Goal: Transaction & Acquisition: Download file/media

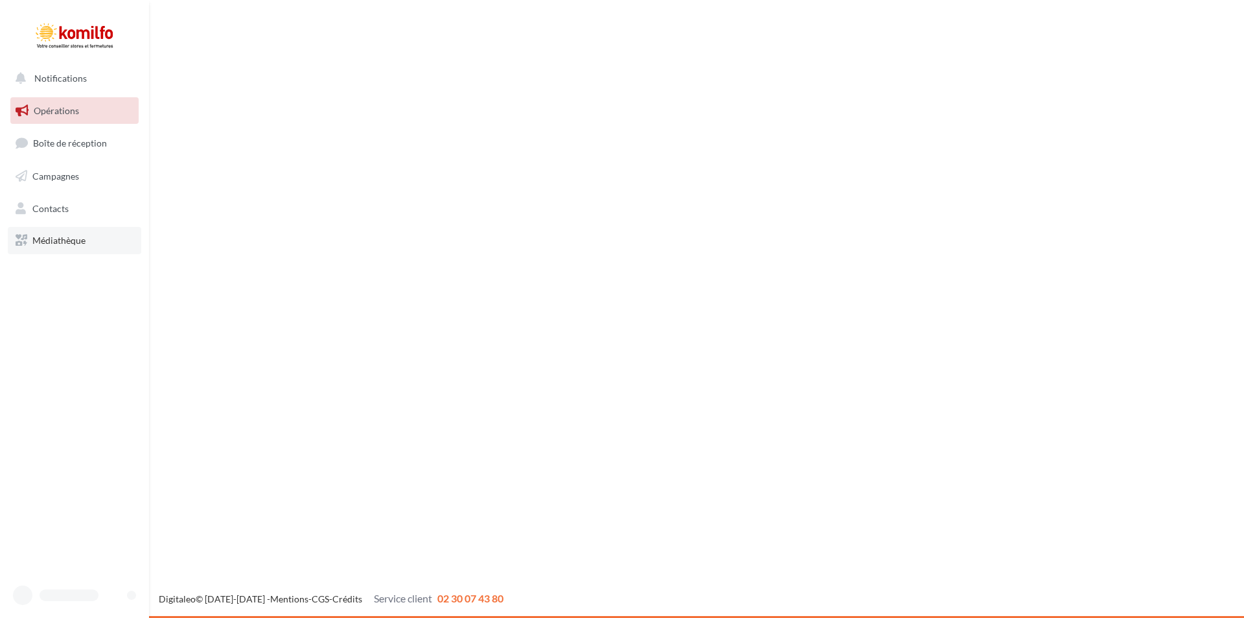
click at [66, 229] on link "Médiathèque" at bounding box center [74, 240] width 133 height 27
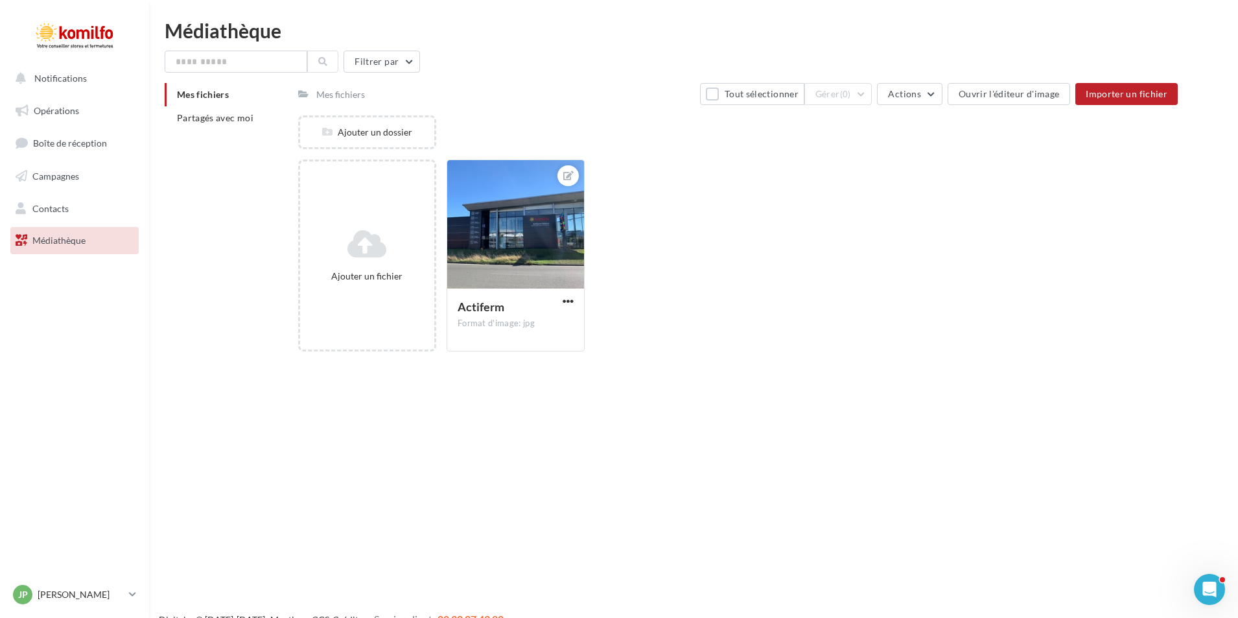
click at [56, 245] on span "Médiathèque" at bounding box center [58, 240] width 53 height 11
click at [57, 175] on span "Campagnes" at bounding box center [55, 175] width 47 height 11
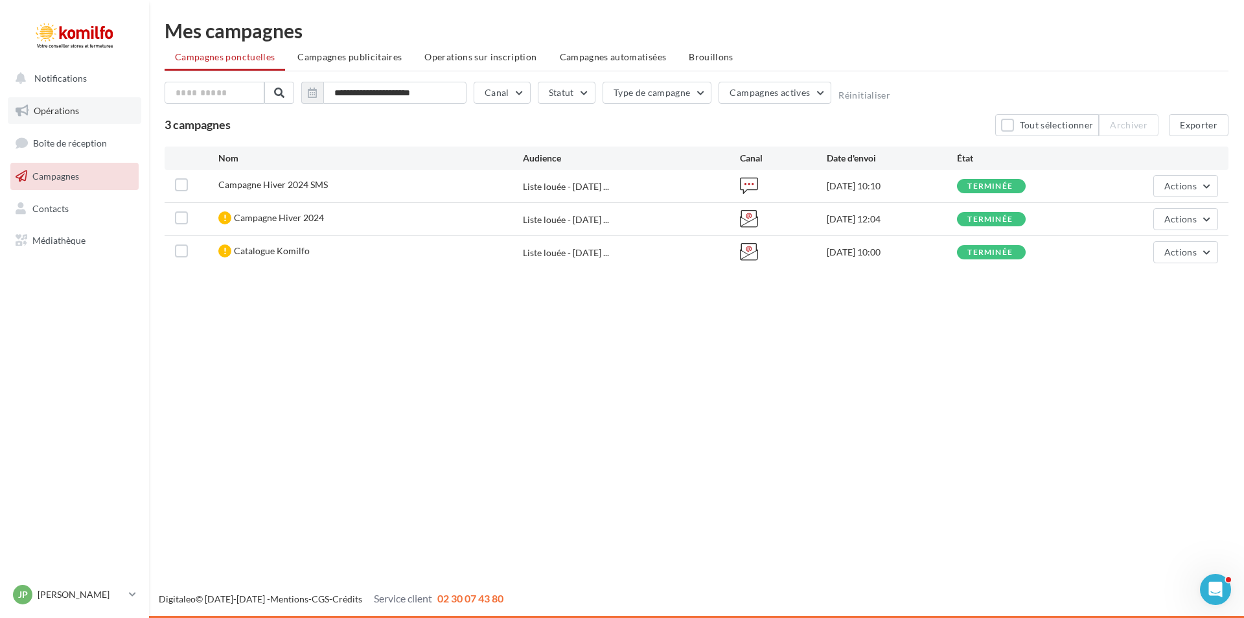
click at [60, 106] on span "Opérations" at bounding box center [56, 110] width 45 height 11
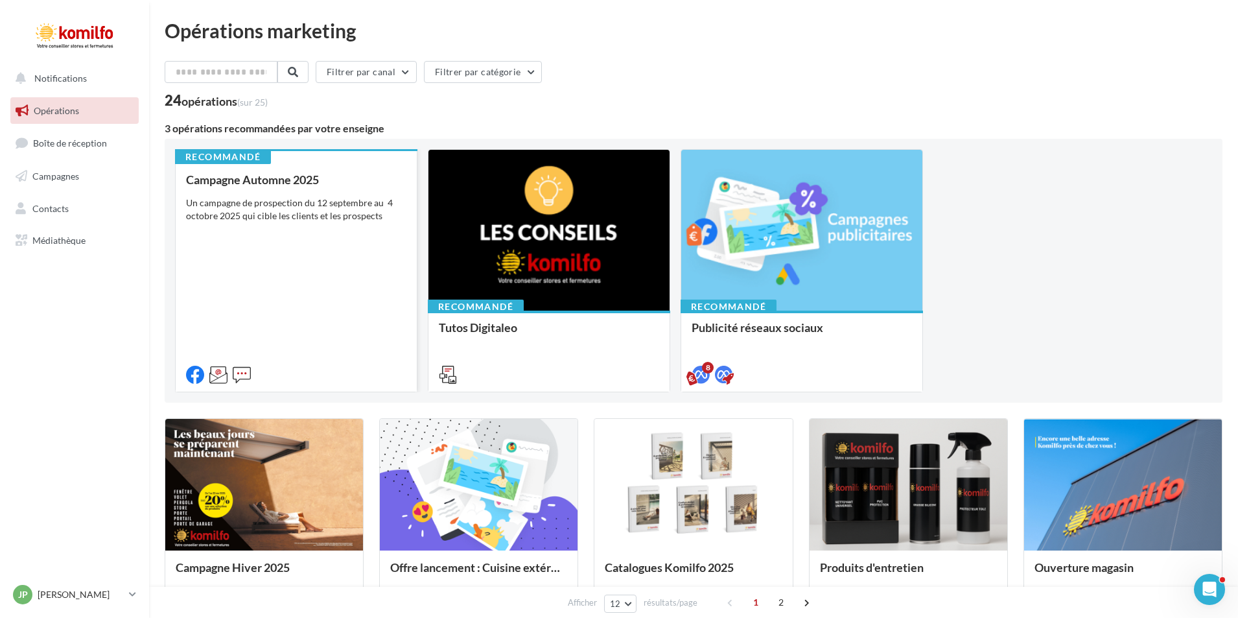
click at [297, 218] on div "Un campagne de prospection du 12 septembre au 4 octobre 2025 qui cible les clie…" at bounding box center [296, 209] width 220 height 26
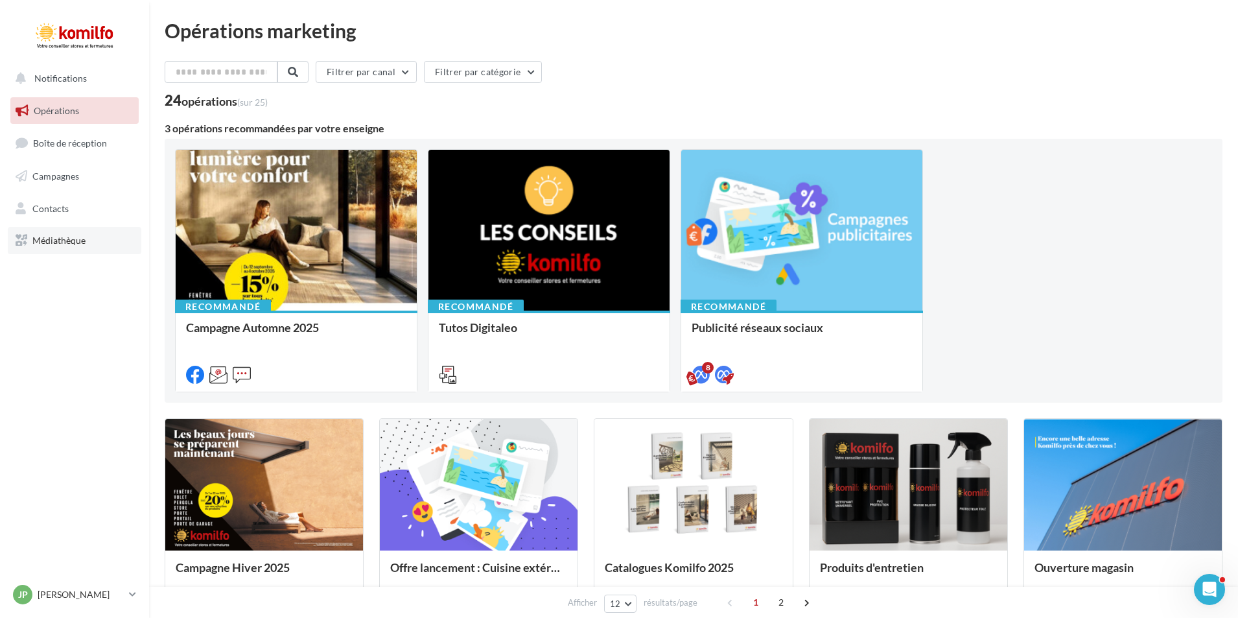
click at [80, 243] on span "Médiathèque" at bounding box center [58, 240] width 53 height 11
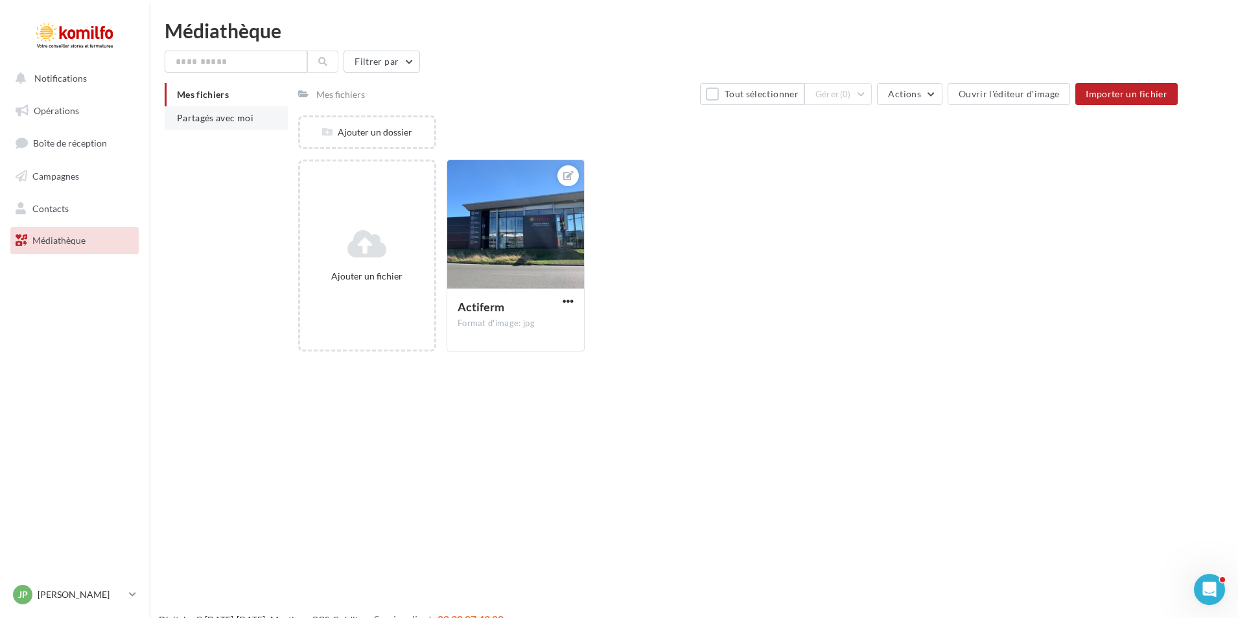
click at [229, 122] on li "Partagés avec moi" at bounding box center [226, 117] width 123 height 23
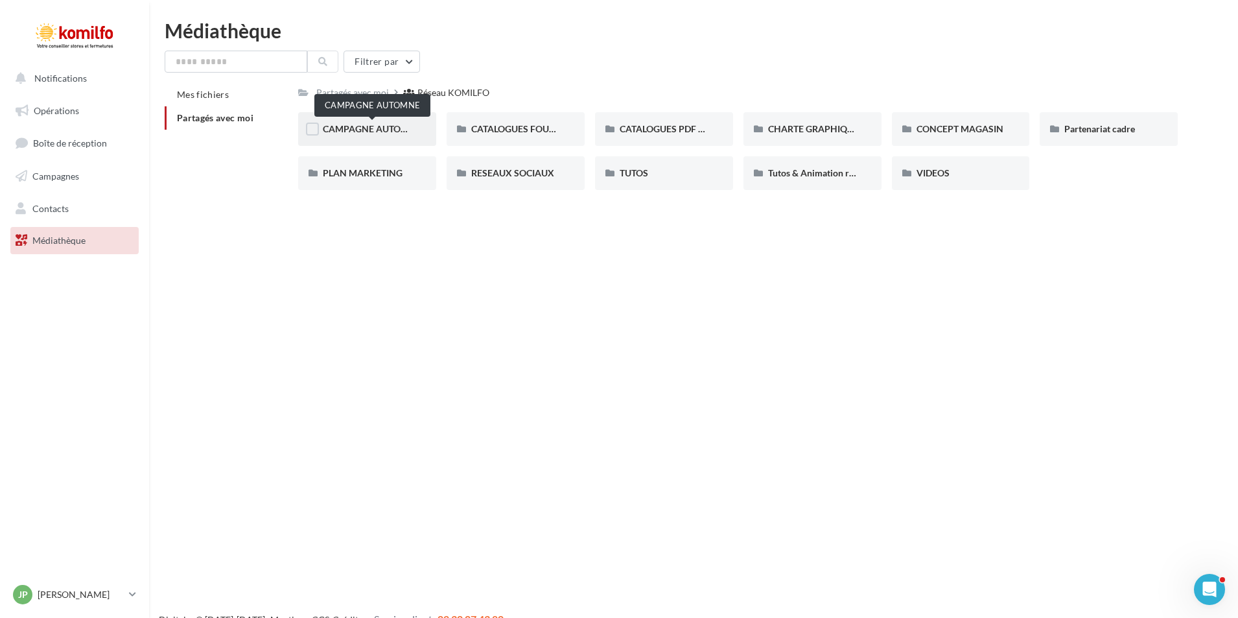
click at [380, 131] on span "CAMPAGNE AUTOMNE" at bounding box center [372, 128] width 99 height 11
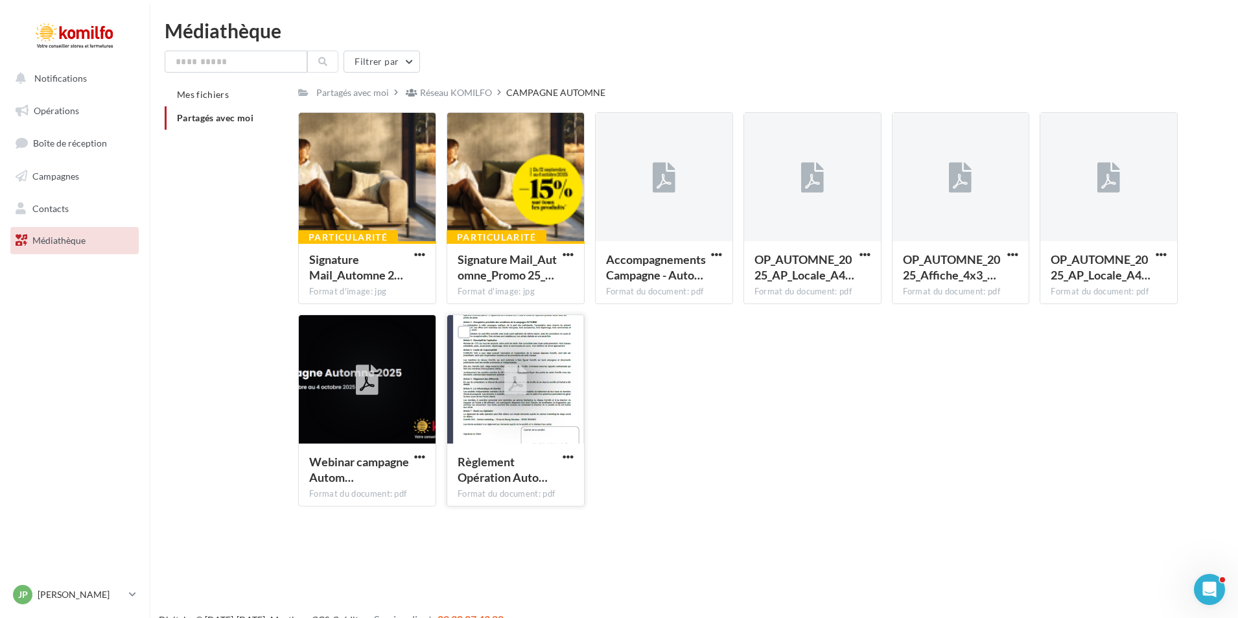
click at [557, 412] on div at bounding box center [515, 380] width 137 height 130
click at [565, 454] on span "button" at bounding box center [567, 456] width 11 height 11
click at [505, 483] on button "Télécharger" at bounding box center [511, 482] width 130 height 34
